Goal: Task Accomplishment & Management: Use online tool/utility

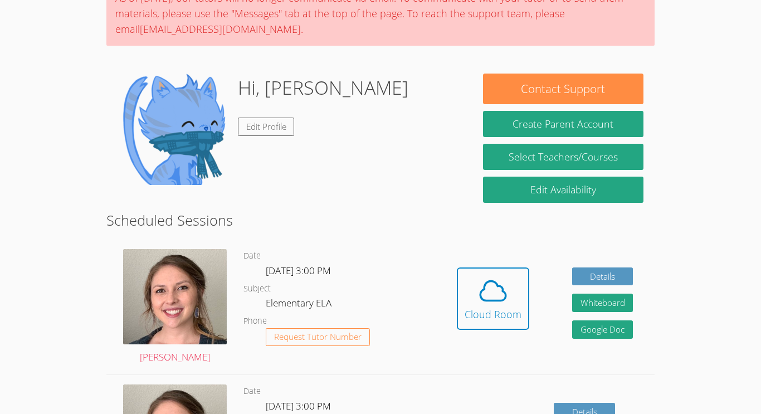
scroll to position [106, 0]
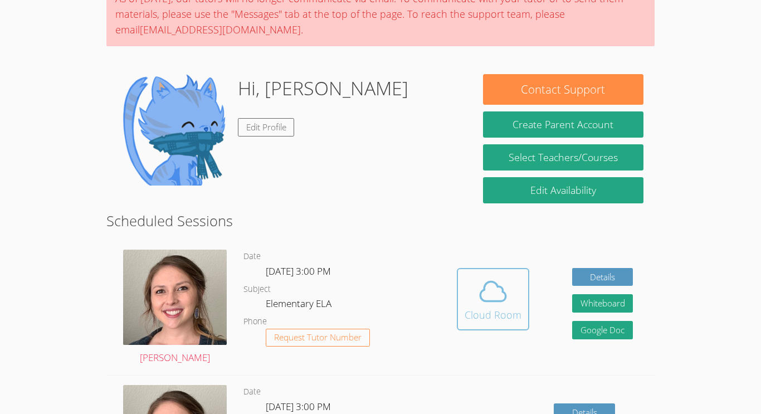
click at [487, 302] on icon at bounding box center [492, 291] width 31 height 31
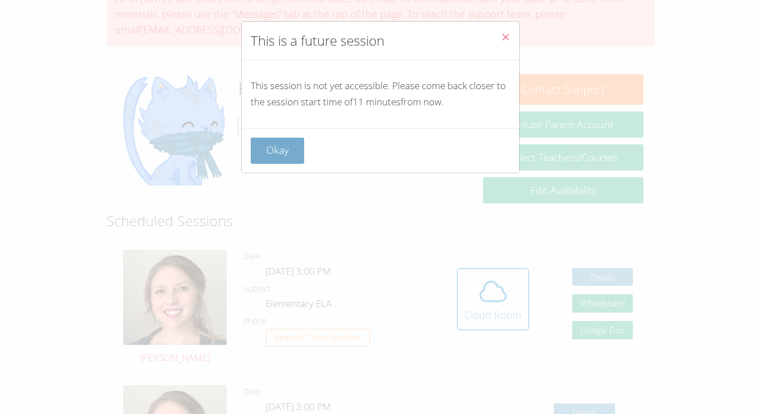
click at [278, 147] on button "Okay" at bounding box center [277, 151] width 53 height 26
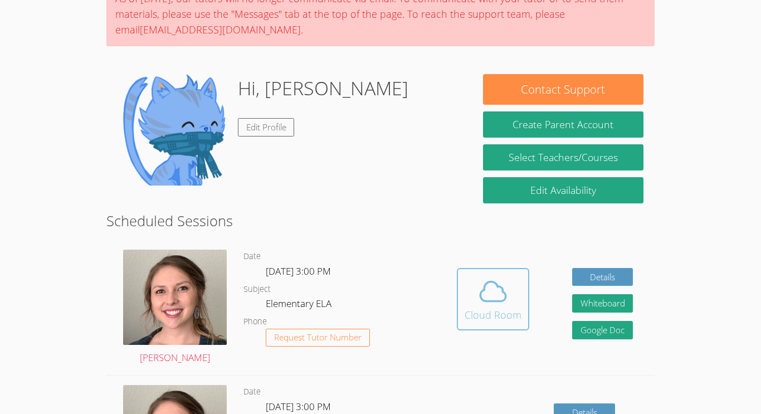
click at [462, 284] on button "Cloud Room" at bounding box center [493, 299] width 72 height 62
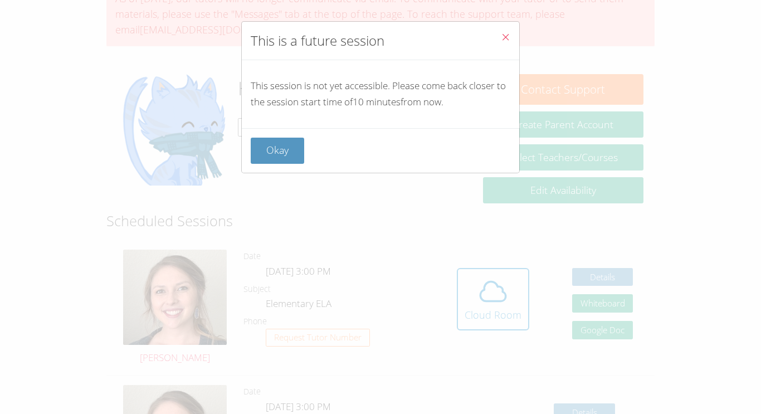
click at [496, 33] on button "Close" at bounding box center [505, 39] width 27 height 34
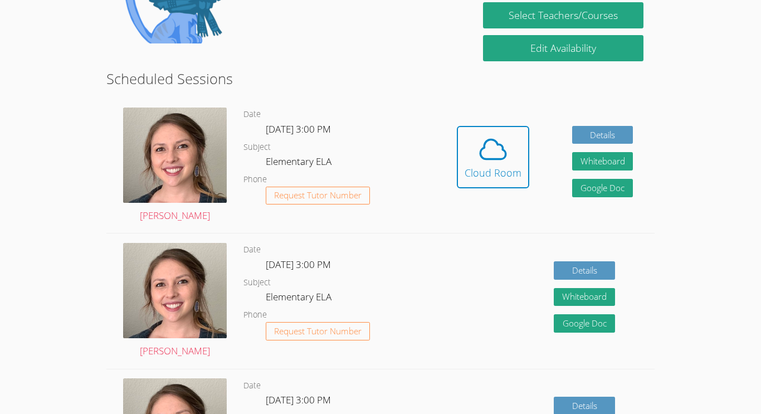
scroll to position [249, 0]
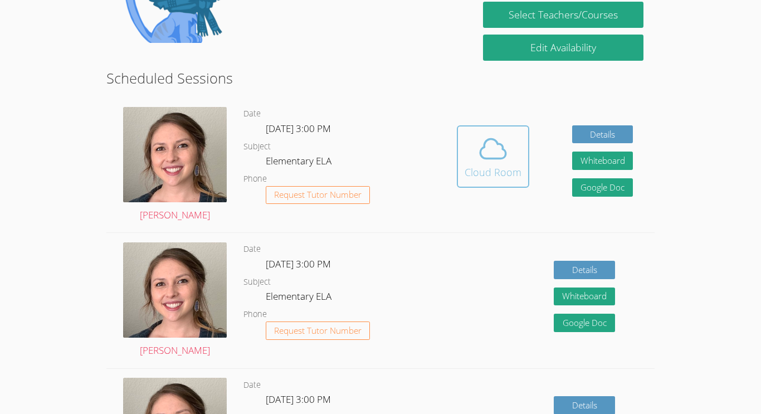
click at [491, 144] on icon at bounding box center [492, 148] width 31 height 31
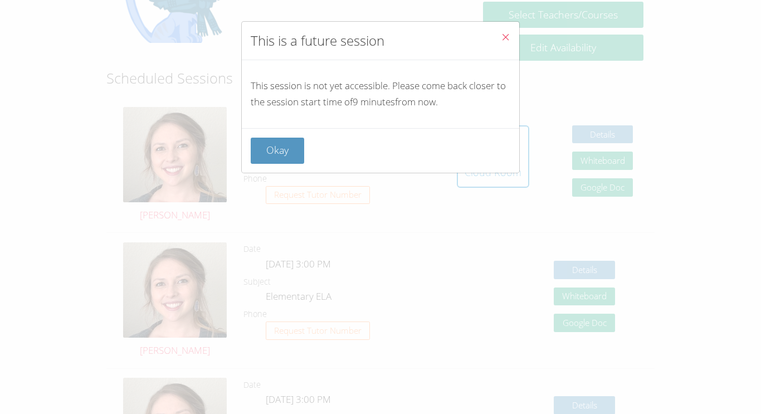
click at [499, 34] on button "Close" at bounding box center [505, 39] width 27 height 34
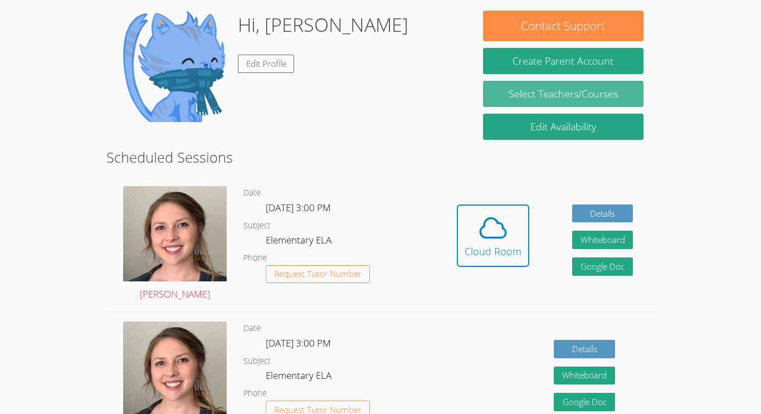
scroll to position [171, 0]
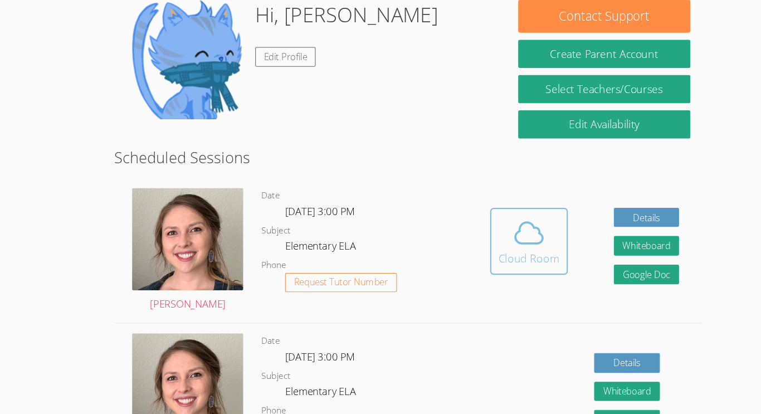
click at [488, 252] on div "Cloud Room" at bounding box center [492, 250] width 57 height 16
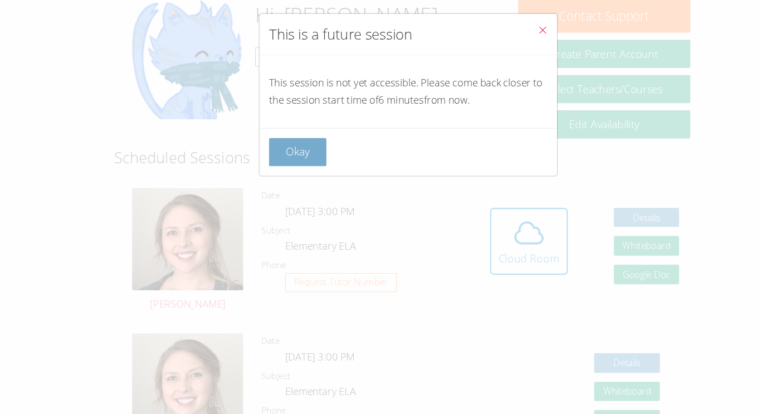
click at [271, 146] on button "Okay" at bounding box center [277, 151] width 53 height 26
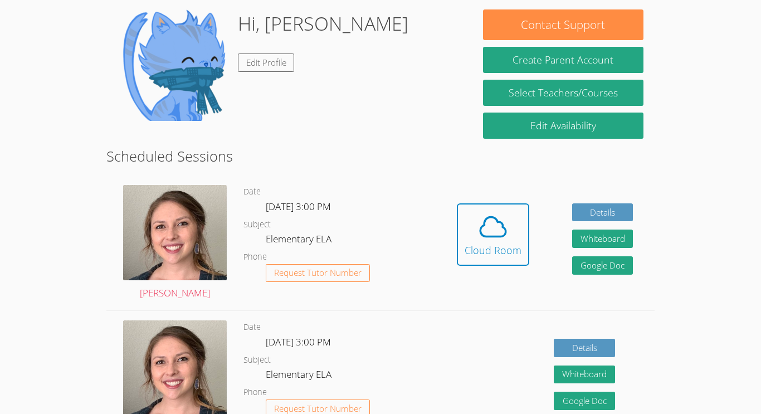
scroll to position [169, 0]
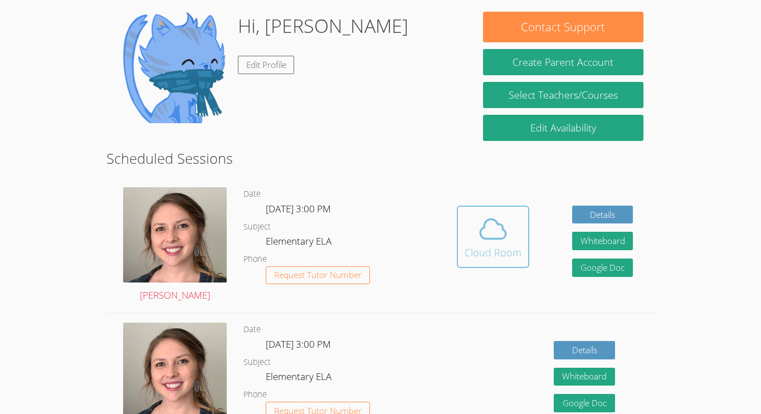
click at [482, 241] on icon at bounding box center [492, 228] width 31 height 31
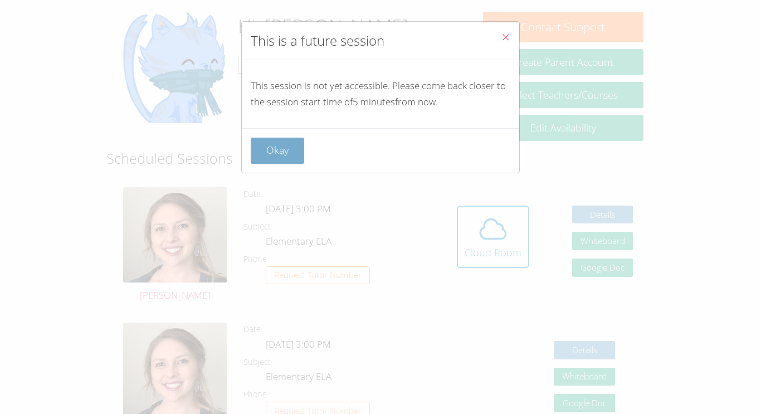
click at [294, 150] on button "Okay" at bounding box center [277, 151] width 53 height 26
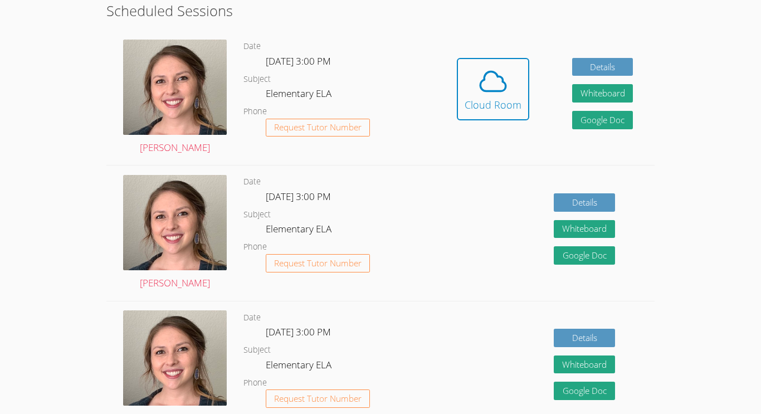
scroll to position [319, 0]
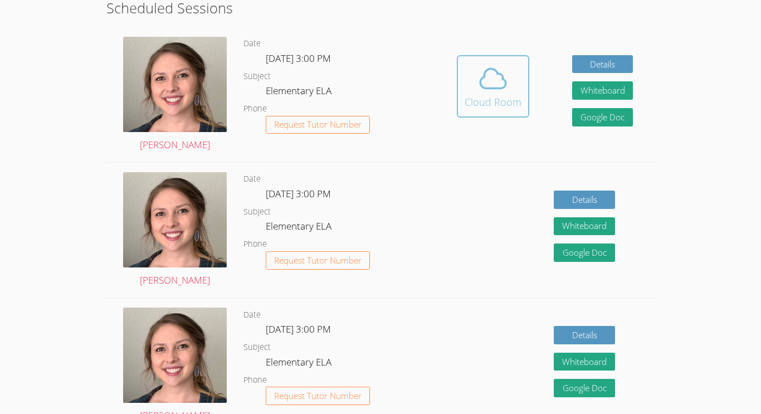
click at [472, 90] on span at bounding box center [492, 78] width 57 height 31
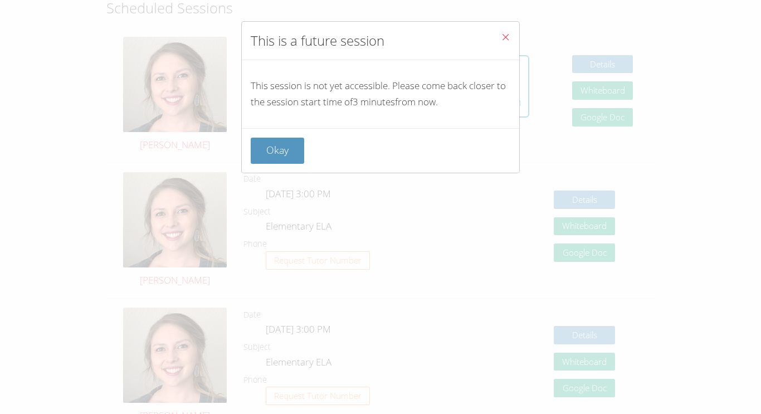
click at [508, 37] on icon "Close" at bounding box center [505, 36] width 9 height 9
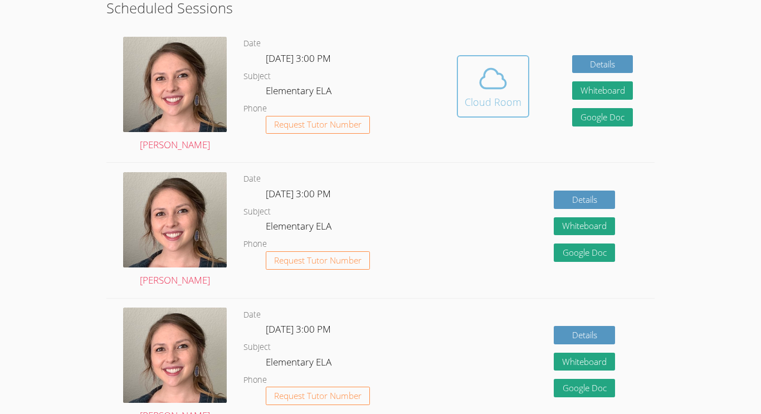
click at [494, 79] on icon at bounding box center [492, 78] width 31 height 31
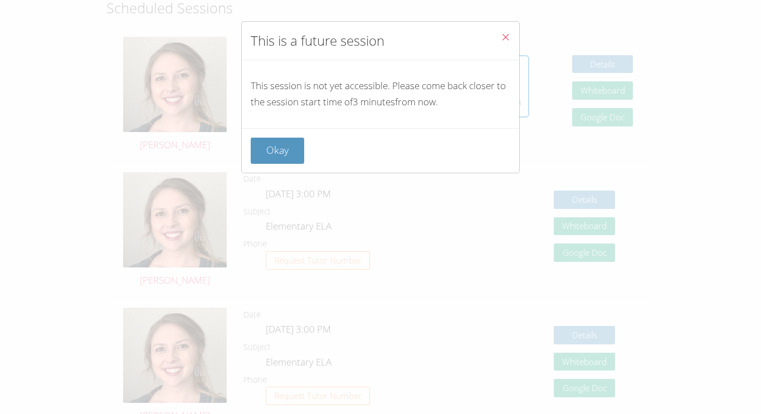
click at [506, 28] on button "Close" at bounding box center [505, 39] width 27 height 34
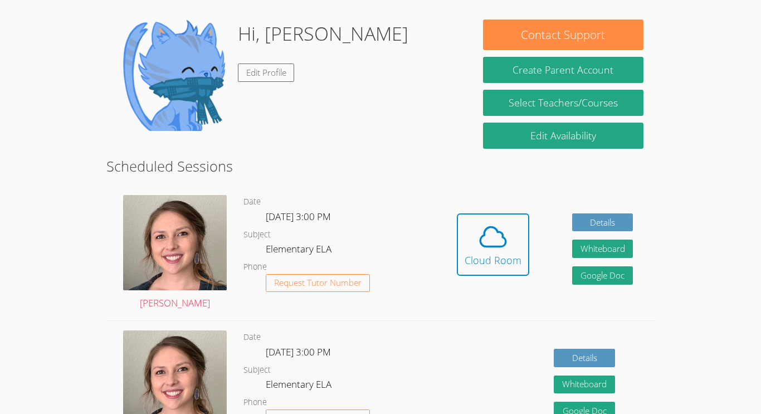
scroll to position [162, 0]
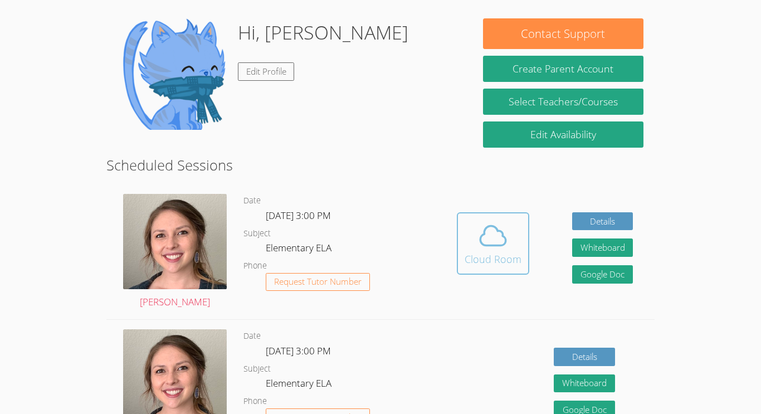
click at [464, 252] on div "Cloud Room" at bounding box center [492, 259] width 57 height 16
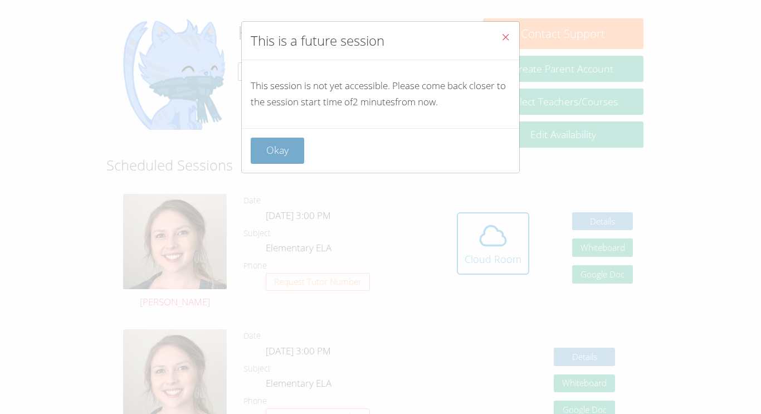
click at [271, 145] on button "Okay" at bounding box center [277, 151] width 53 height 26
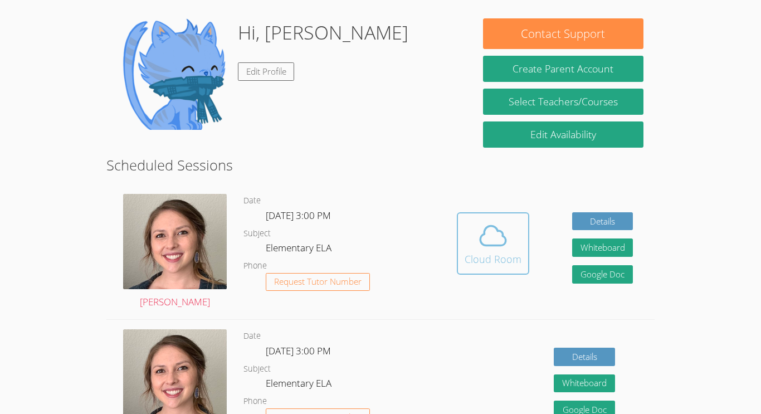
click at [493, 267] on button "Cloud Room" at bounding box center [493, 243] width 72 height 62
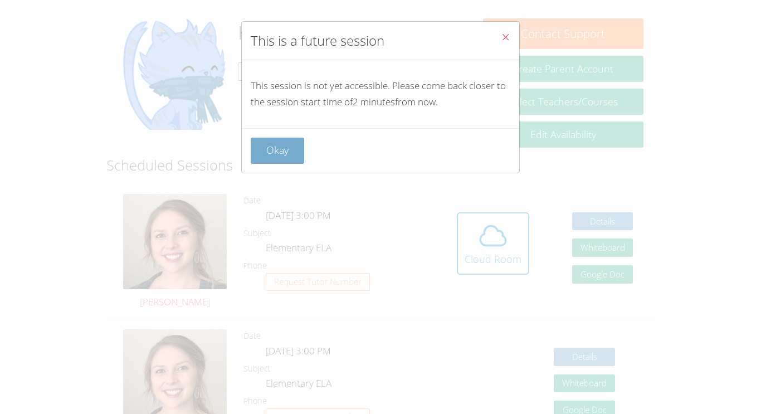
click at [286, 139] on button "Okay" at bounding box center [277, 151] width 53 height 26
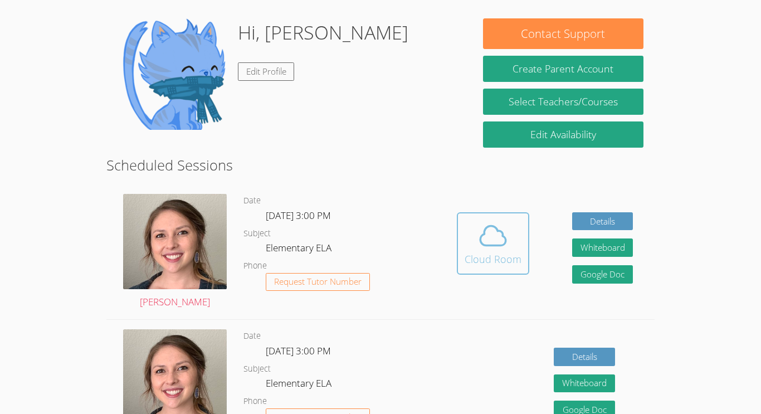
click at [507, 236] on icon at bounding box center [492, 235] width 31 height 31
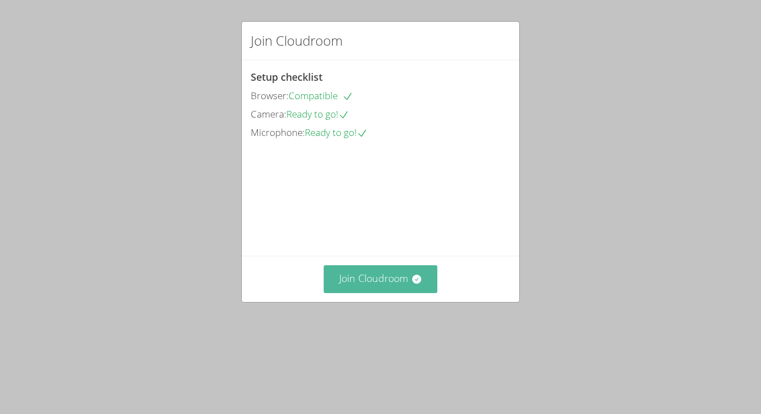
click at [399, 292] on button "Join Cloudroom" at bounding box center [380, 278] width 114 height 27
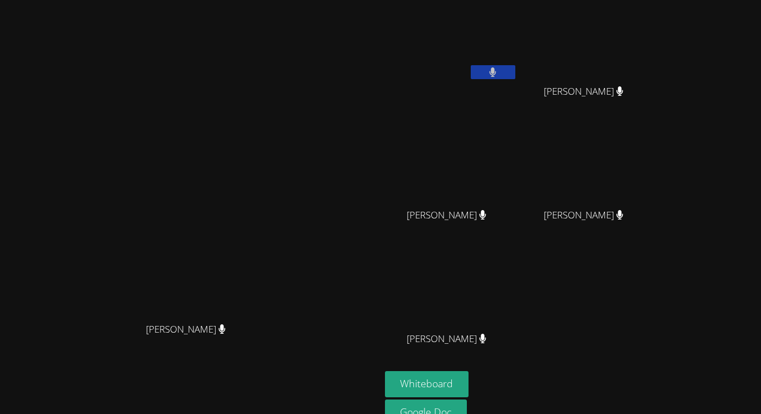
scroll to position [56, 0]
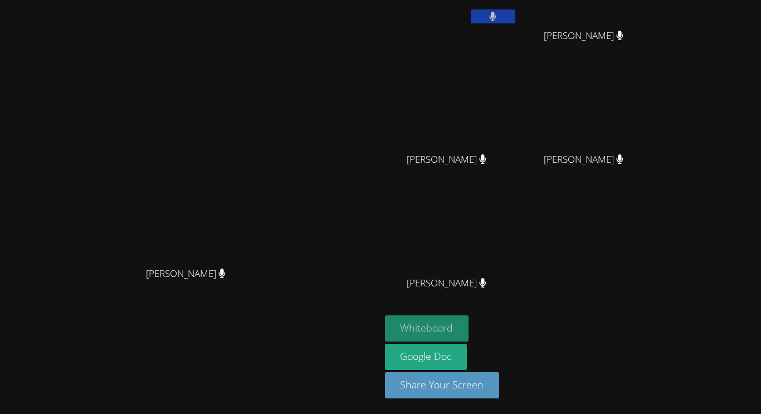
click at [469, 329] on button "Whiteboard" at bounding box center [427, 328] width 84 height 26
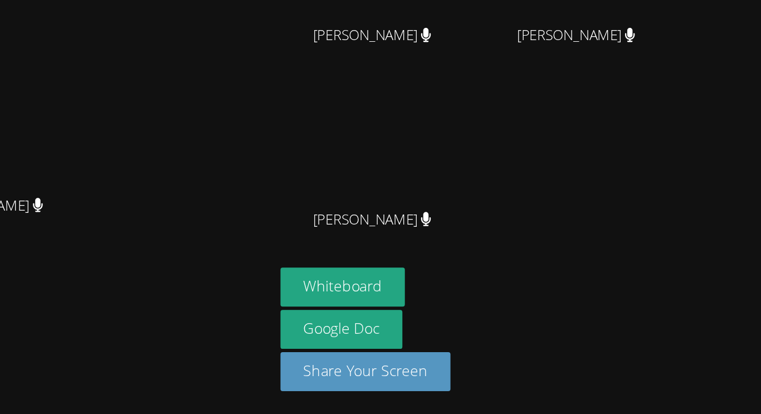
scroll to position [0, 0]
